Goal: Information Seeking & Learning: Learn about a topic

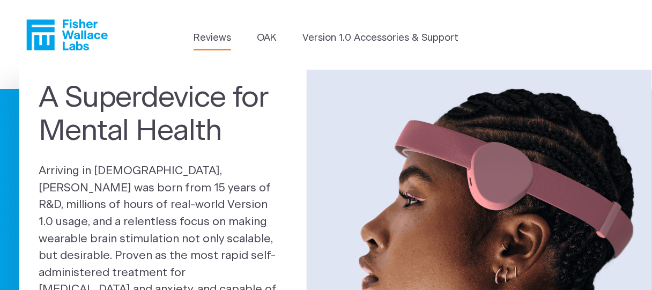
click at [210, 41] on link "Reviews" at bounding box center [212, 38] width 38 height 14
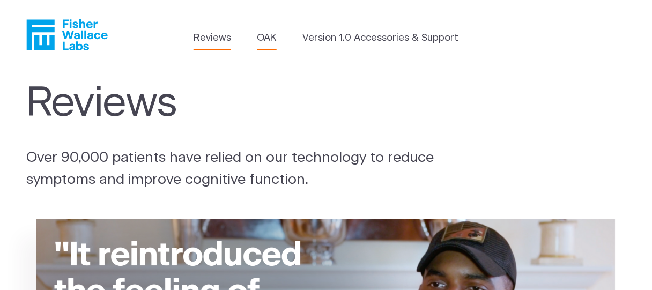
click at [263, 44] on link "OAK" at bounding box center [266, 38] width 19 height 14
